Goal: Find contact information: Find contact information

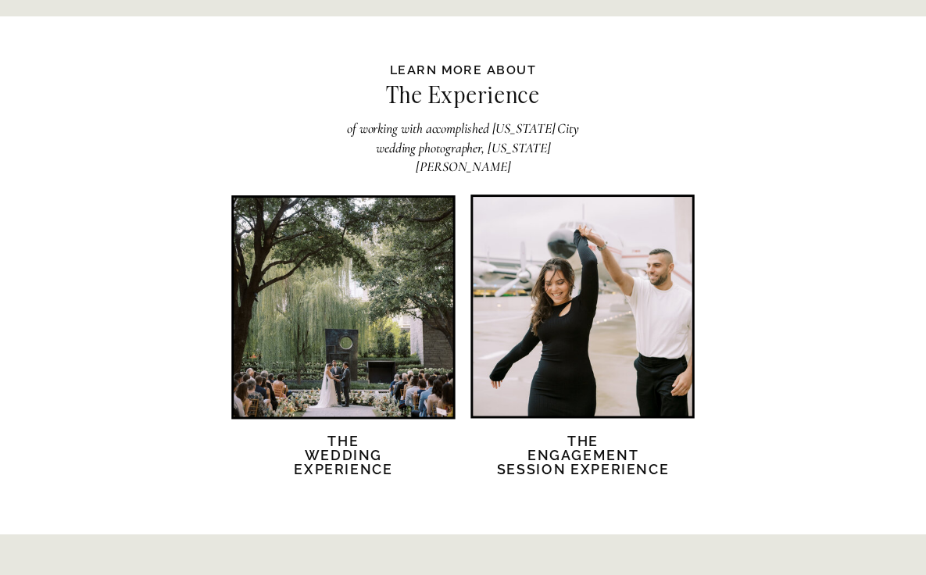
scroll to position [2996, 0]
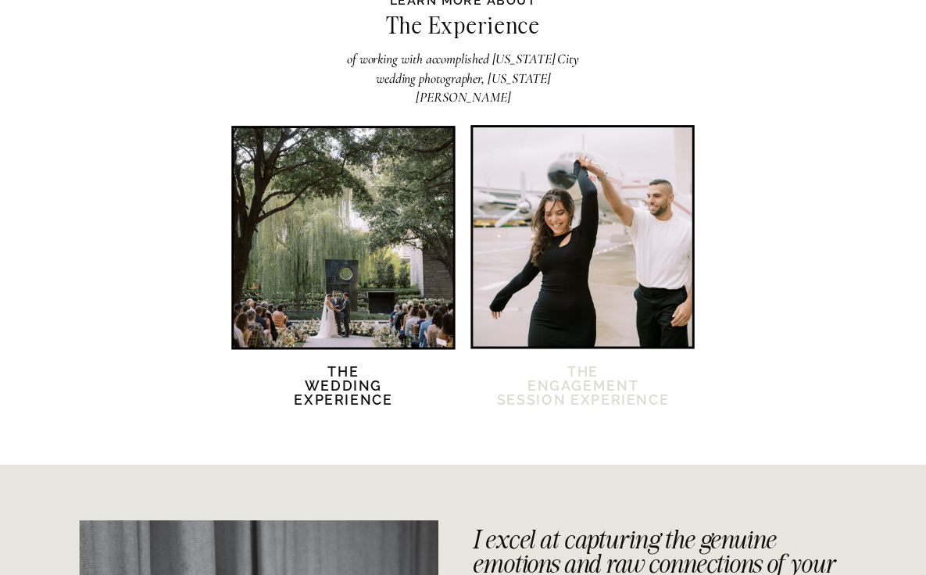
click at [570, 371] on h2 "The Engagement session Experience" at bounding box center [582, 396] width 175 height 60
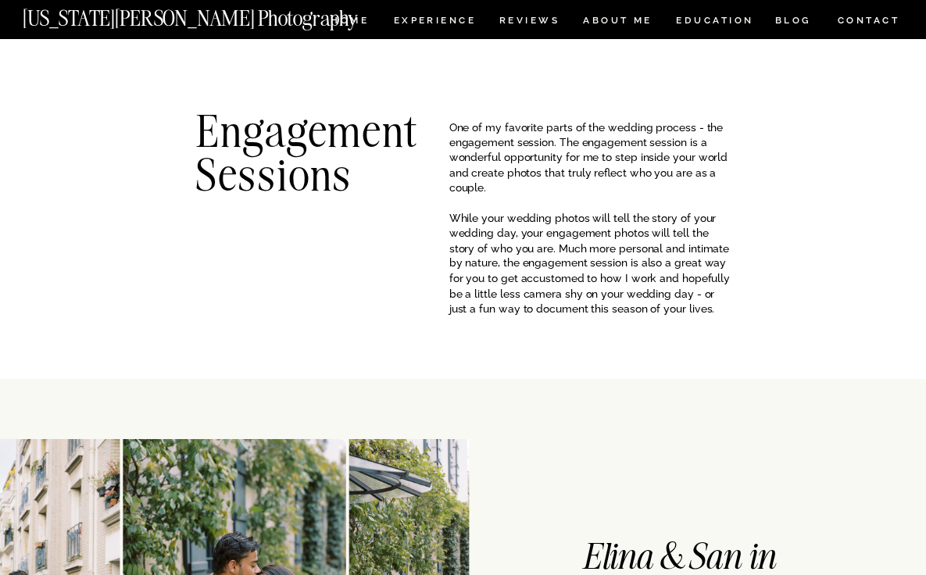
click at [854, 23] on nav "CONTACT" at bounding box center [868, 20] width 64 height 17
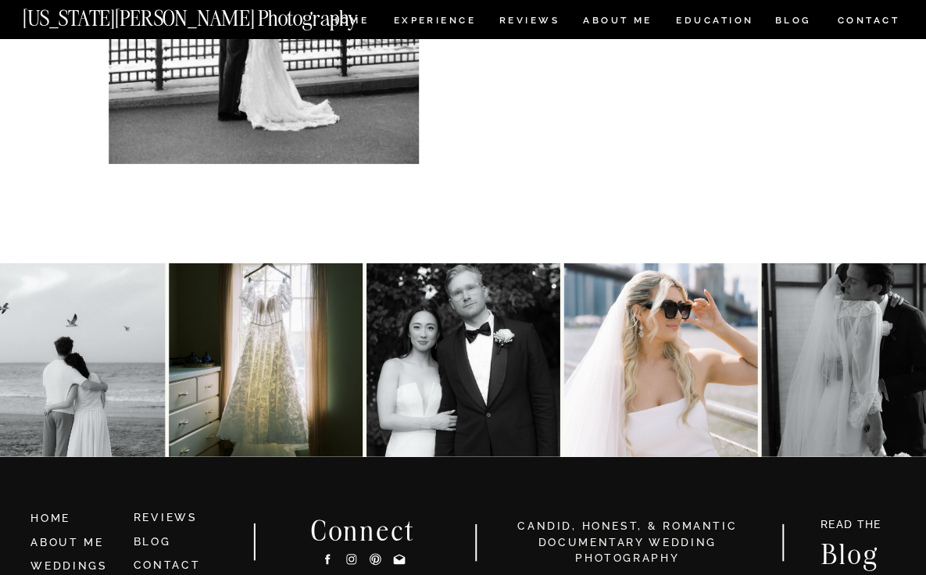
scroll to position [579, 0]
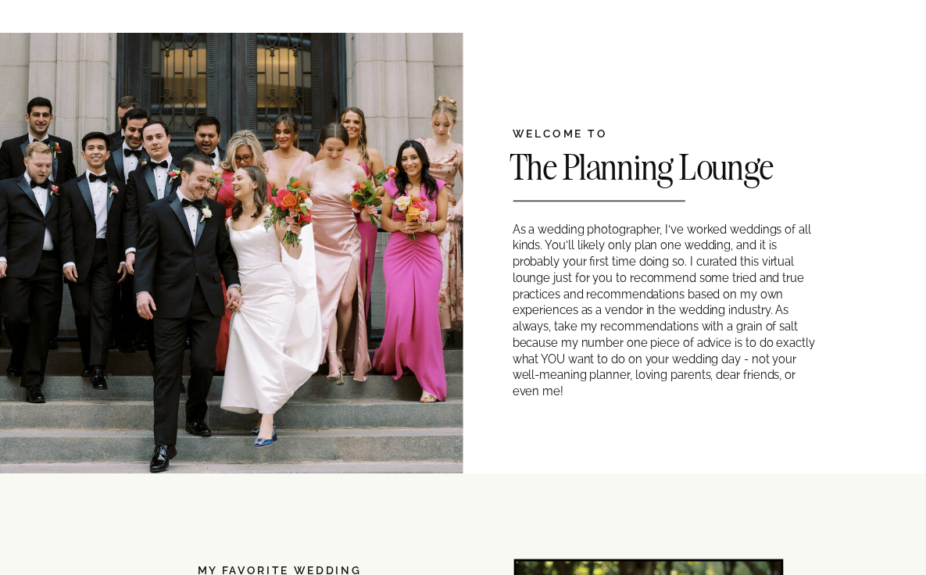
scroll to position [823, 0]
